Goal: Check status: Check status

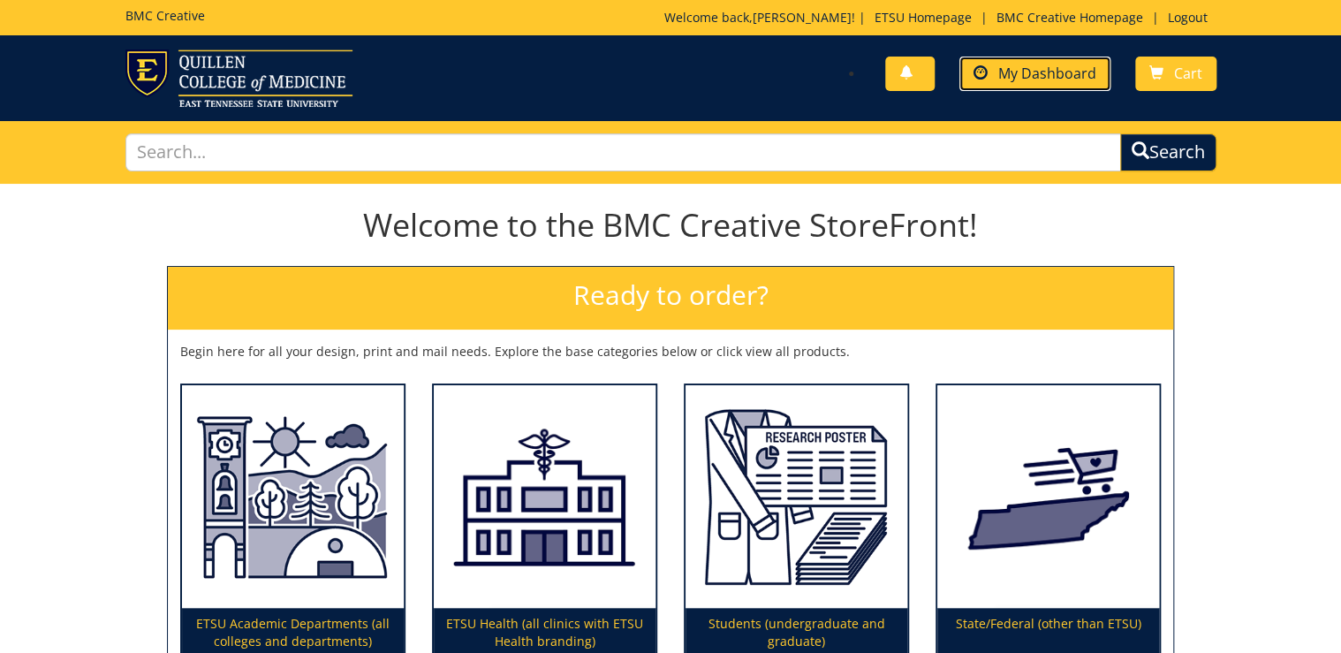
click at [1035, 74] on span "My Dashboard" at bounding box center [1047, 73] width 98 height 19
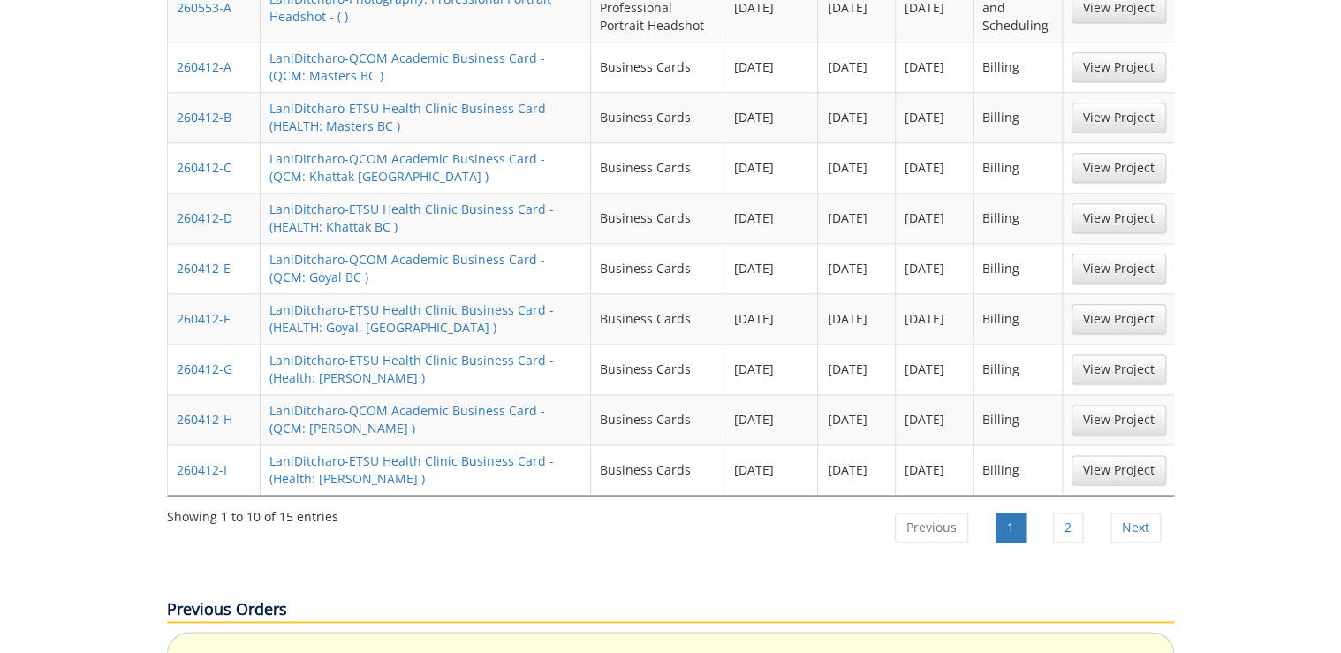
scroll to position [989, 0]
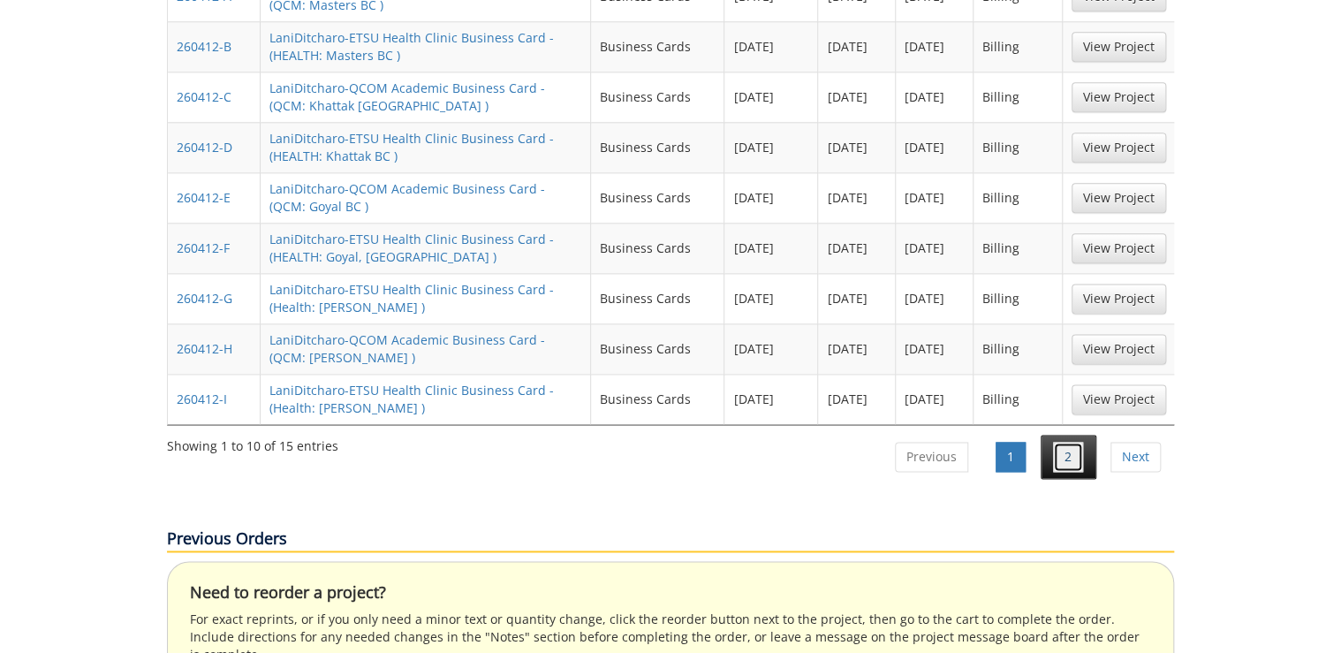
click at [1080, 442] on link "2" at bounding box center [1068, 457] width 30 height 30
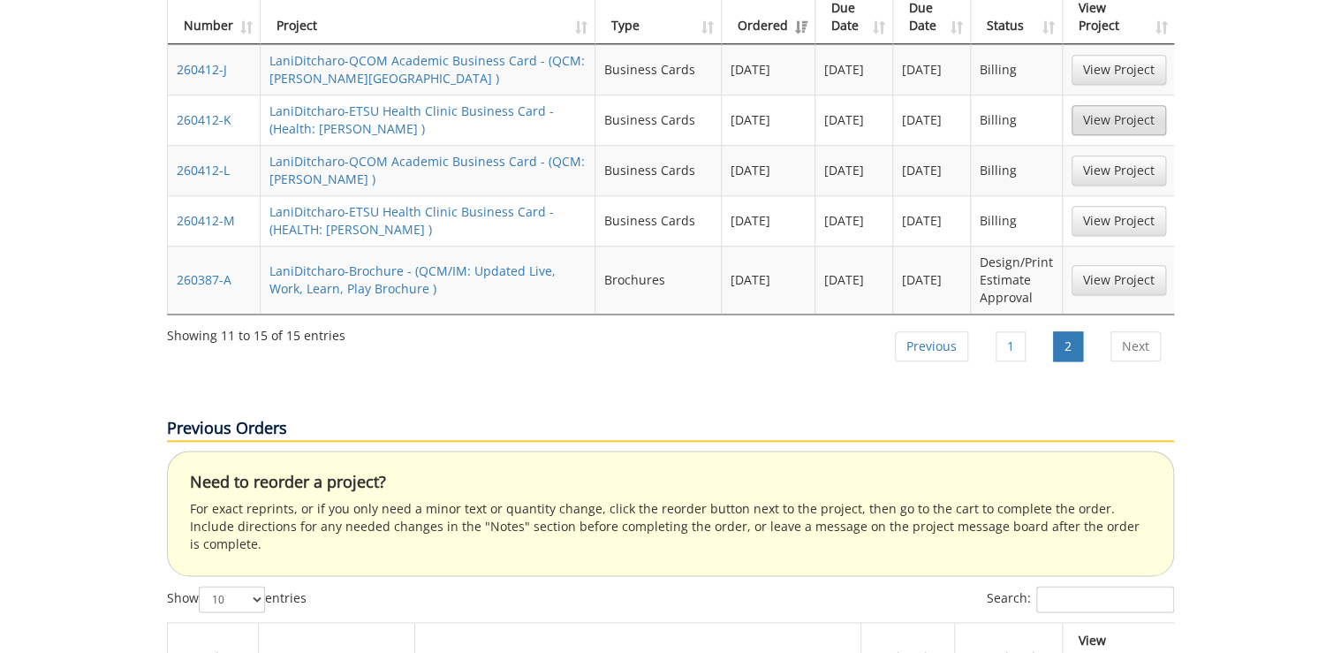
scroll to position [707, 0]
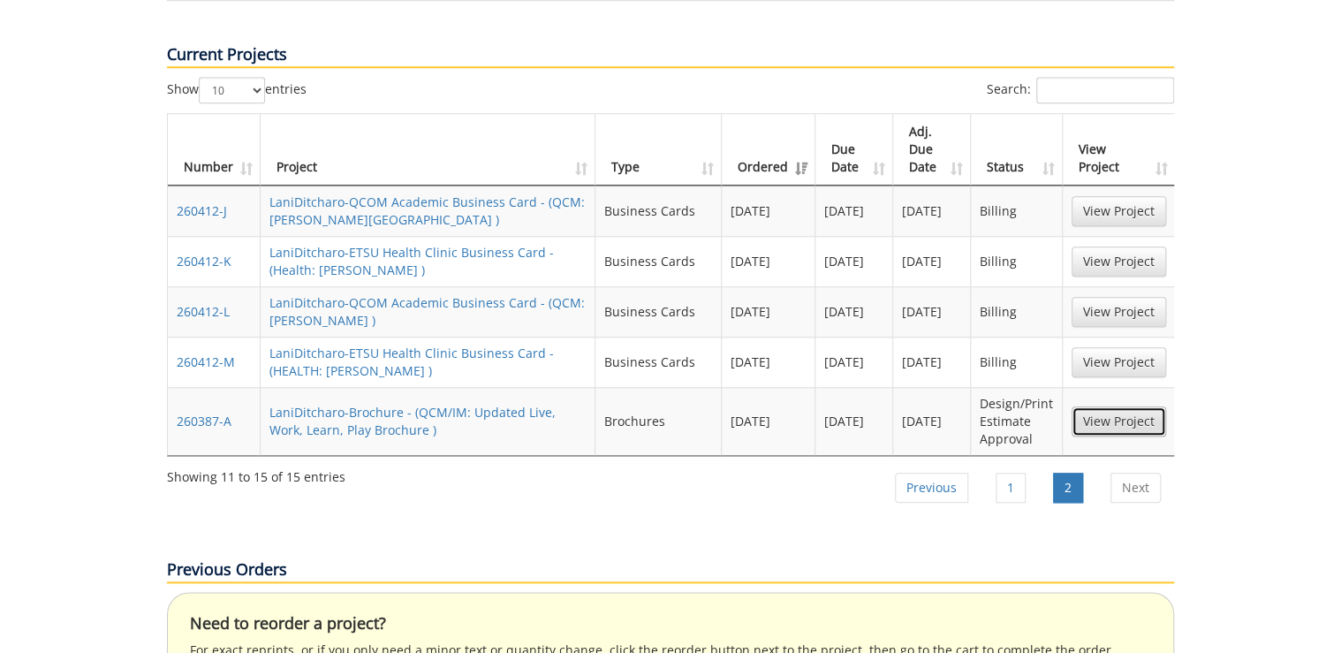
click at [1114, 406] on link "View Project" at bounding box center [1118, 421] width 94 height 30
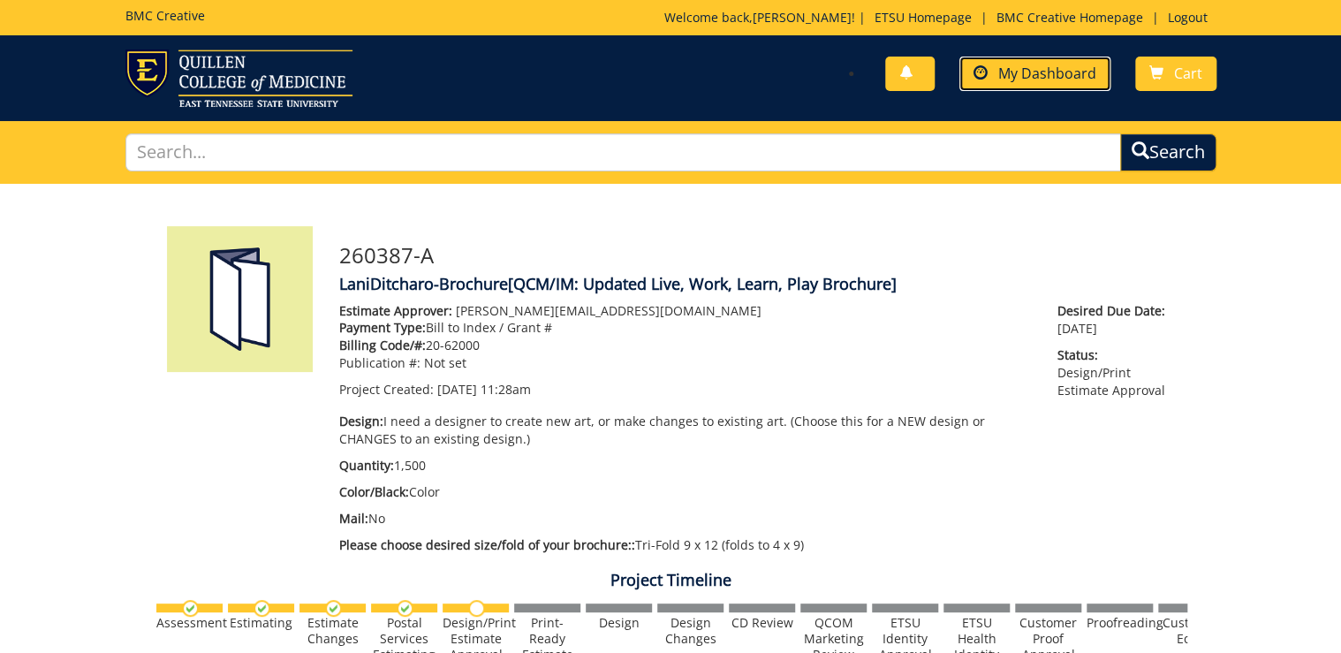
click at [1077, 76] on span "My Dashboard" at bounding box center [1047, 73] width 98 height 19
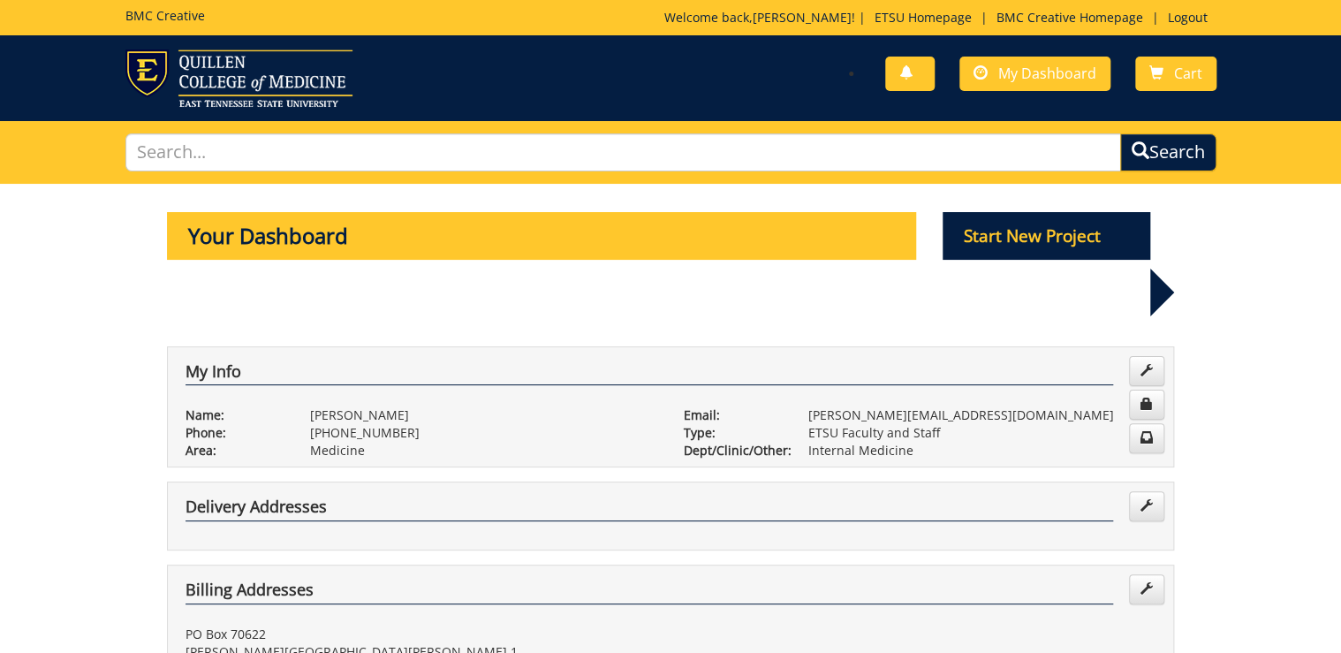
scroll to position [424, 0]
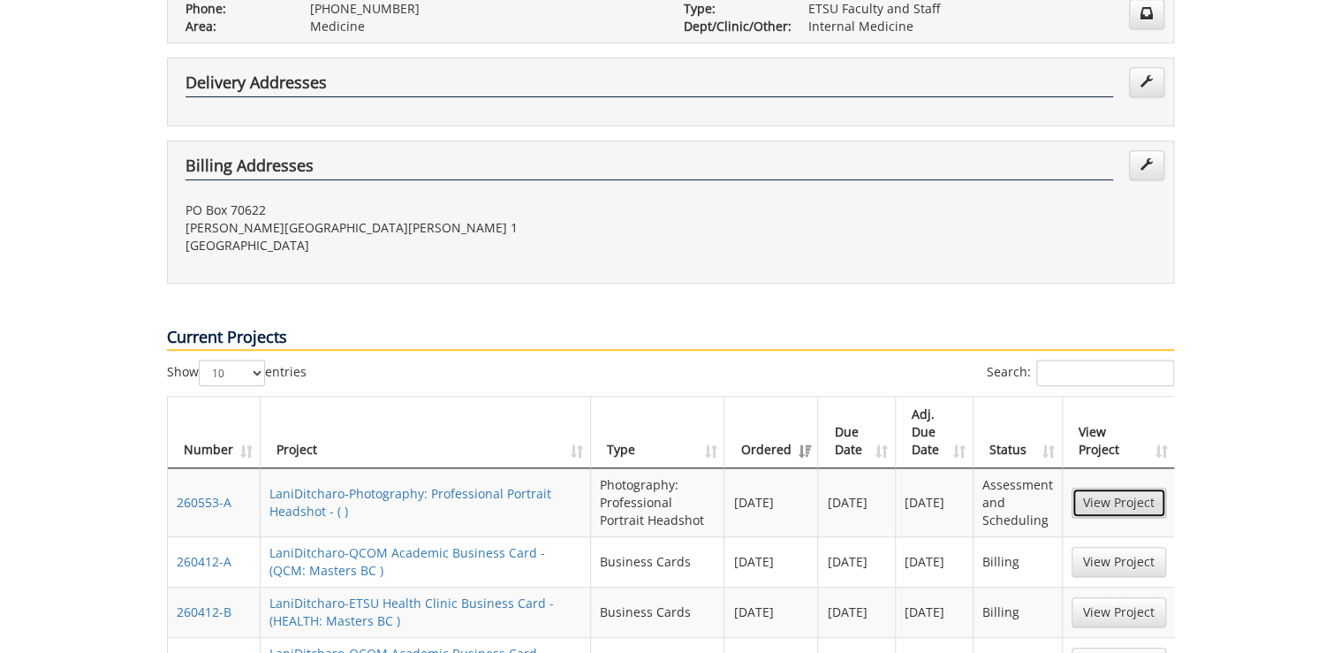
click at [1115, 488] on link "View Project" at bounding box center [1118, 503] width 94 height 30
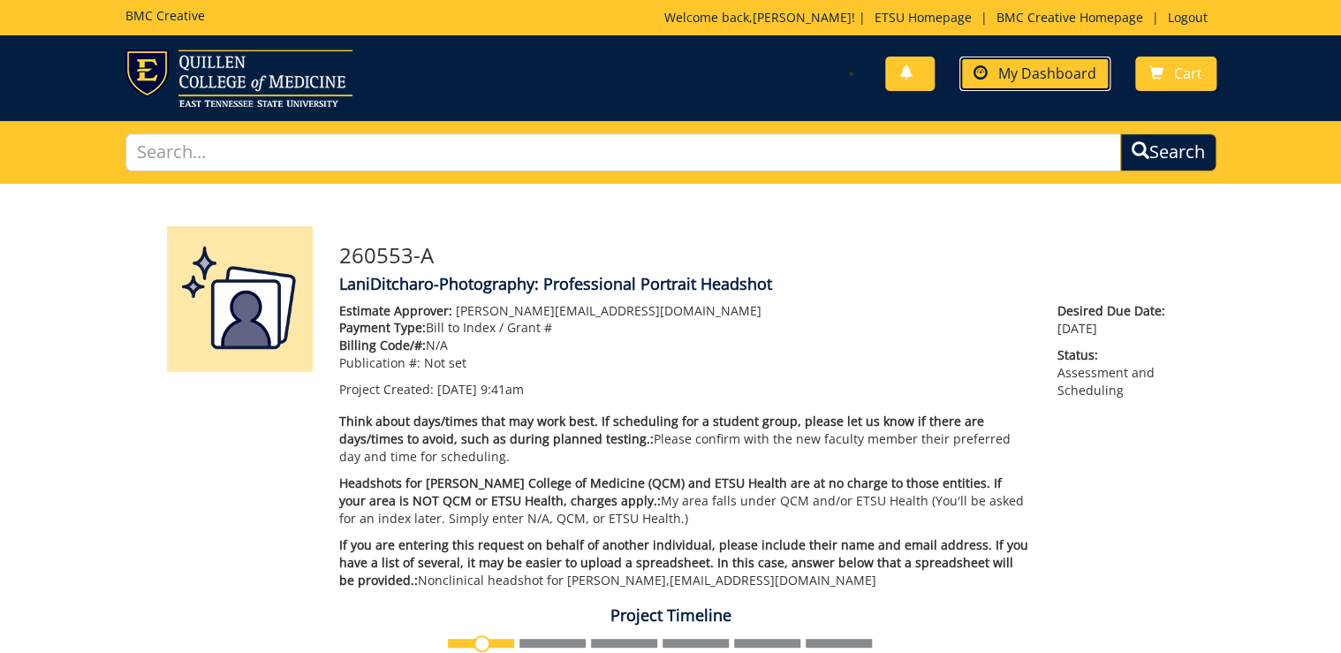
click at [1059, 73] on span "My Dashboard" at bounding box center [1047, 73] width 98 height 19
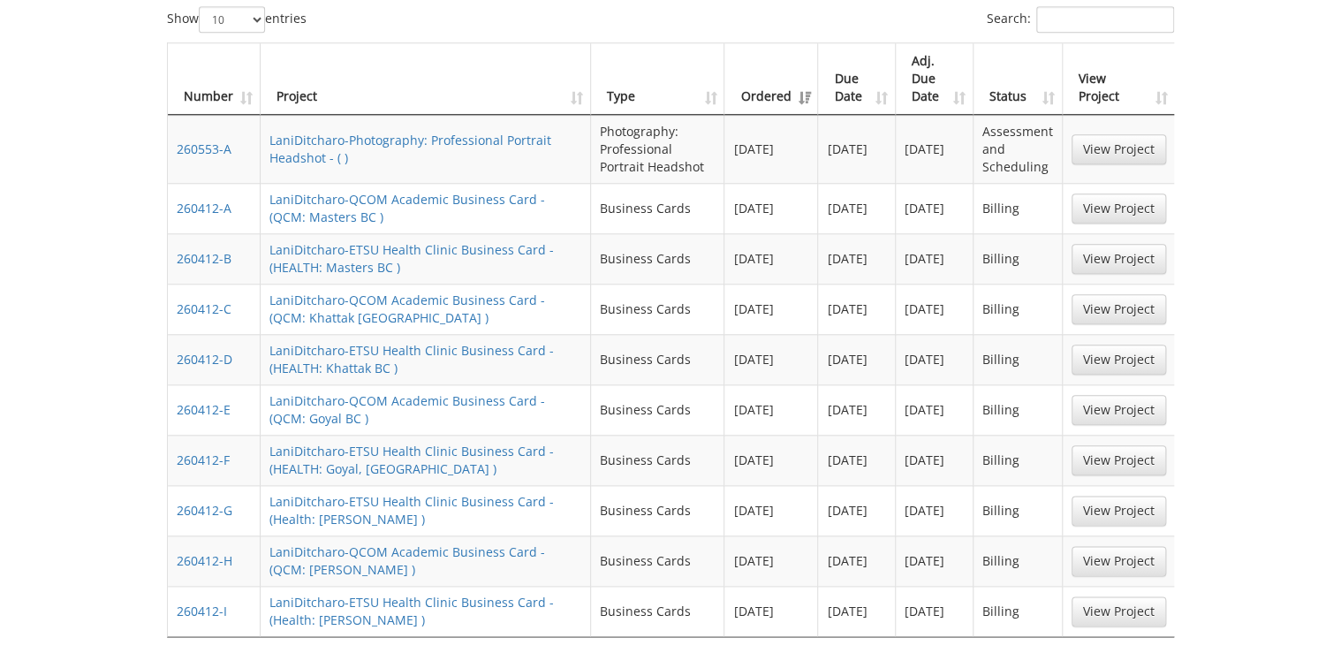
scroll to position [918, 0]
